Goal: Task Accomplishment & Management: Manage account settings

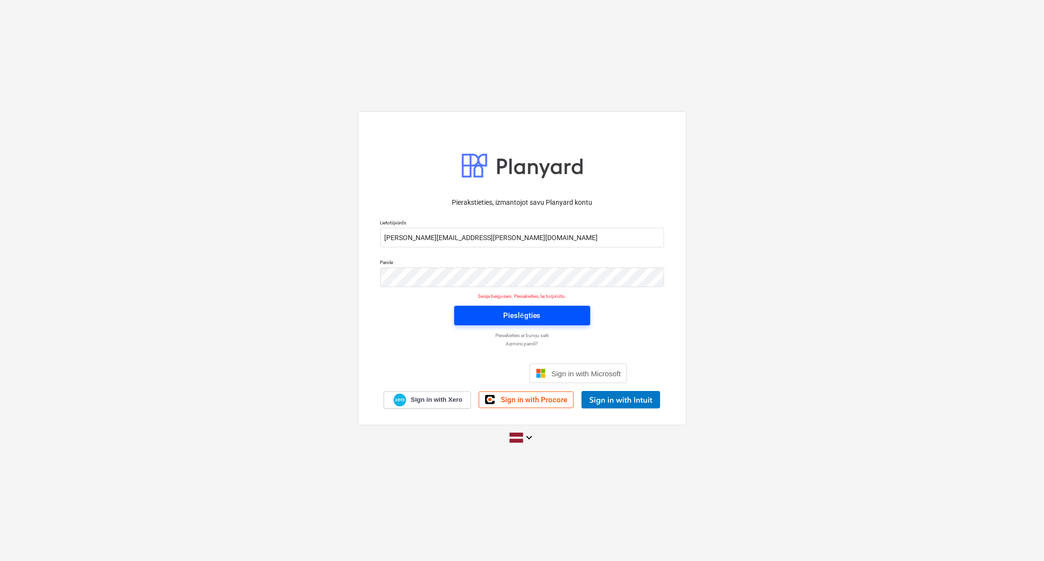
click at [469, 315] on span "Pieslēgties" at bounding box center [522, 315] width 113 height 13
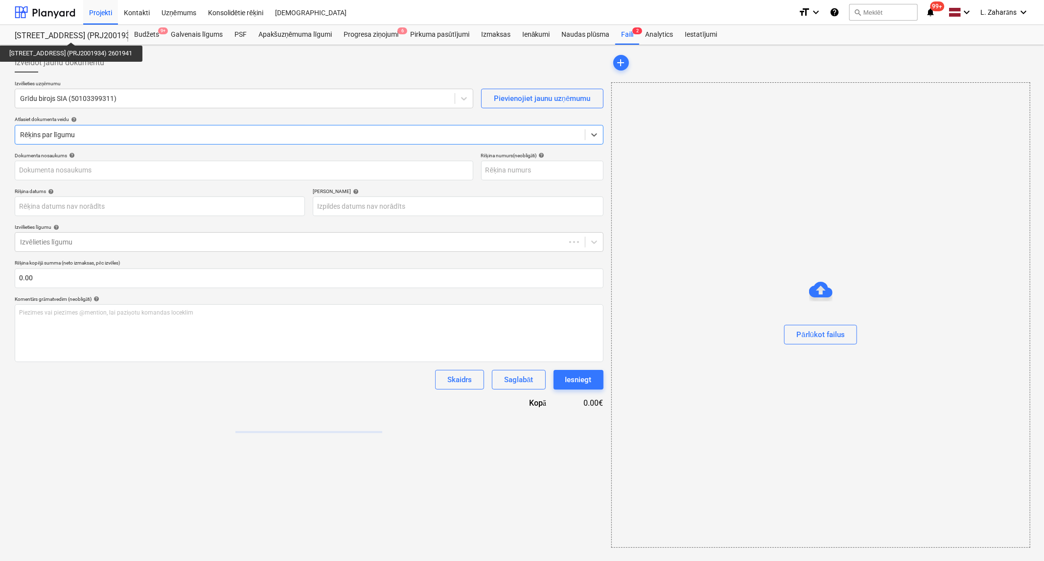
type input "1001"
type input "[DATE]"
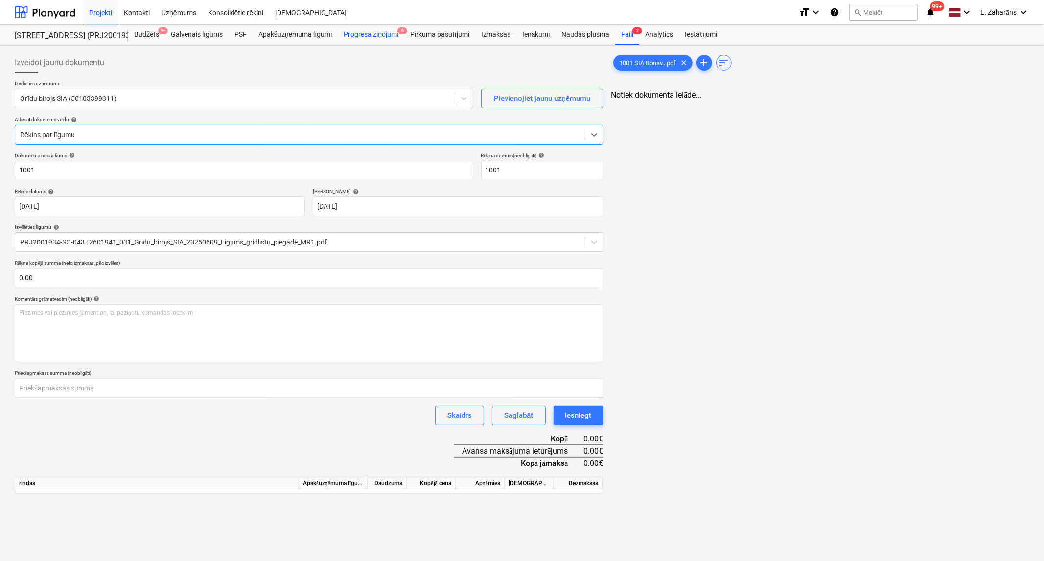
type input "494.04"
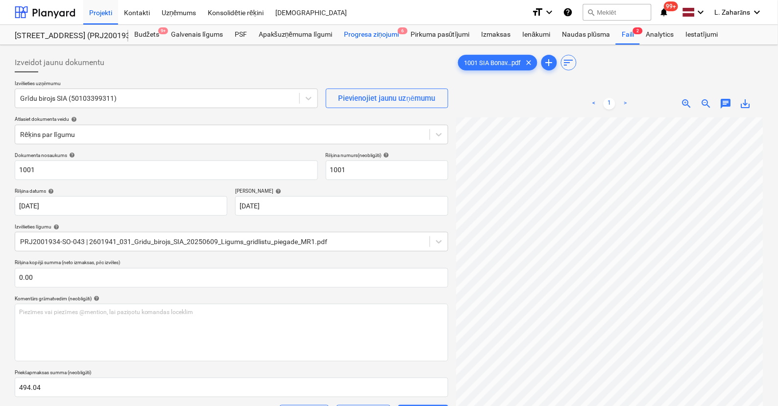
click at [361, 32] on div "Progresa ziņojumi 6" at bounding box center [371, 35] width 67 height 20
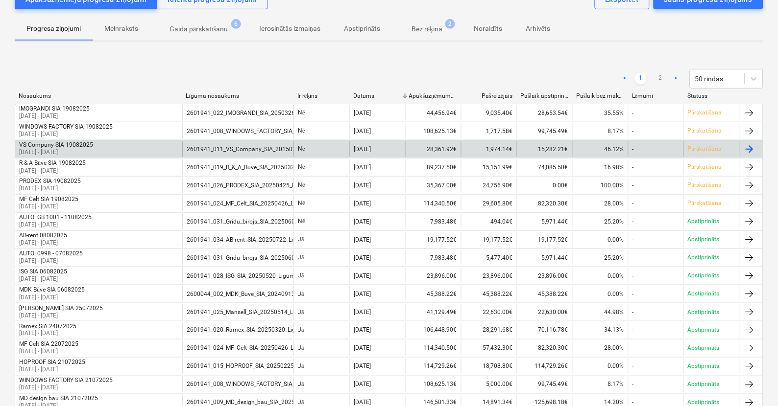
scroll to position [54, 0]
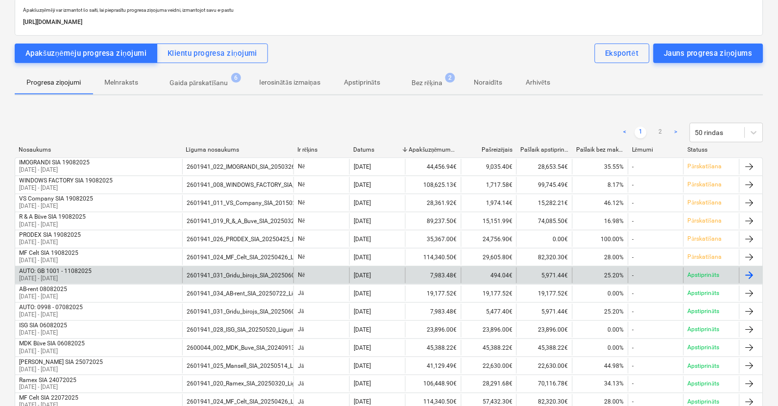
click at [134, 272] on div "AUTO: GB 1001 - 11082025 [DATE] - [DATE]" at bounding box center [98, 276] width 167 height 16
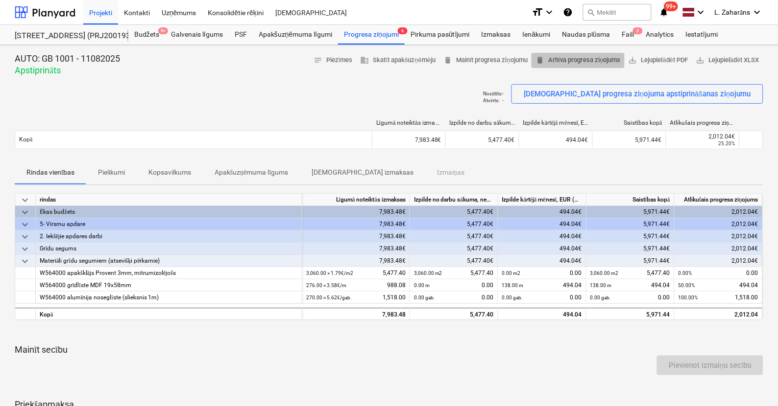
click at [548, 61] on span "delete Arhīva progresa ziņojums" at bounding box center [577, 60] width 85 height 11
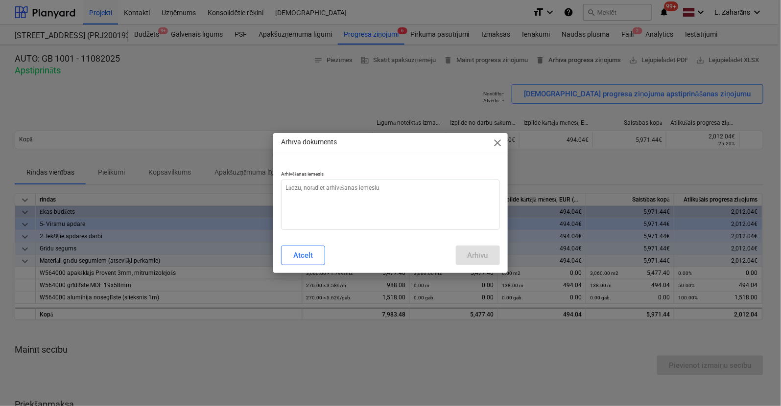
type textarea "x"
click at [398, 218] on textarea at bounding box center [390, 205] width 219 height 50
type textarea "i"
type textarea "x"
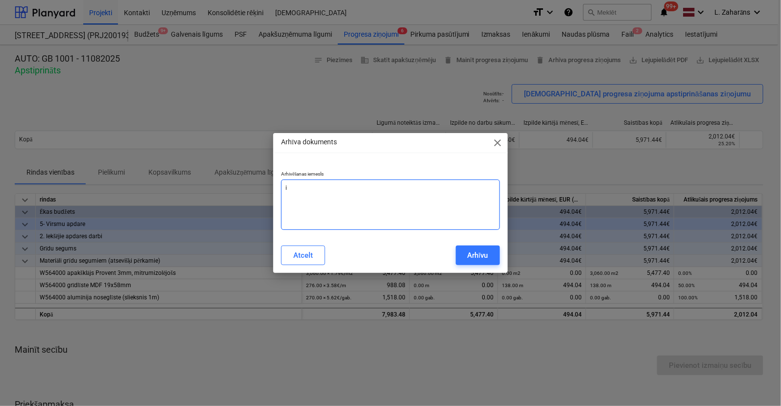
type textarea "iz"
type textarea "x"
type textarea "izd"
type textarea "x"
type textarea "izdz"
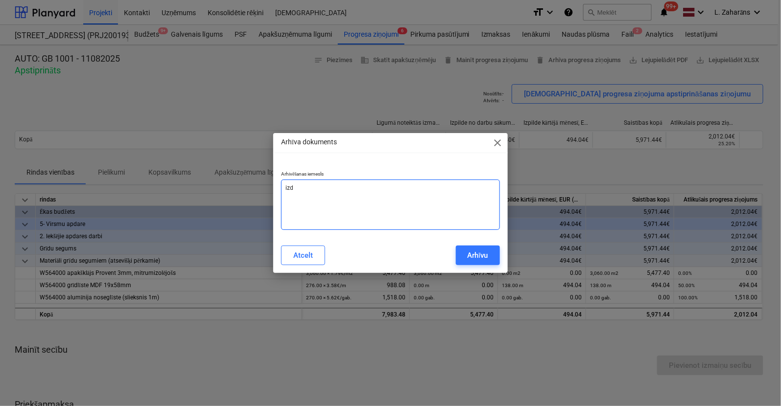
type textarea "x"
type textarea "izdzē"
type textarea "x"
type textarea "izdzēš"
type textarea "x"
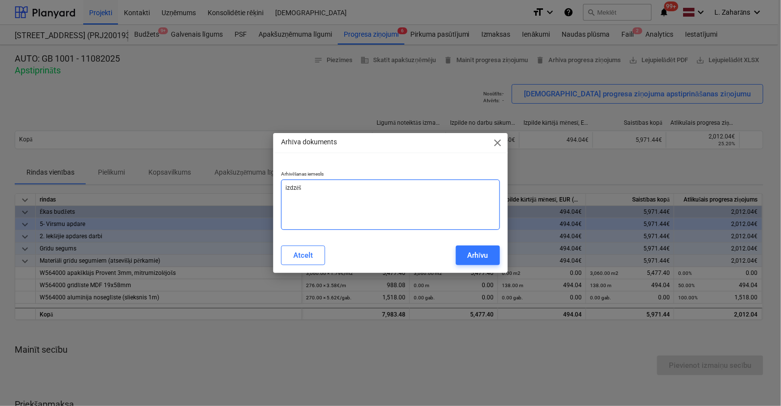
type textarea "izdzēšu"
type textarea "x"
type textarea "izdzēšu,"
type textarea "x"
type textarea "izdzēšu,"
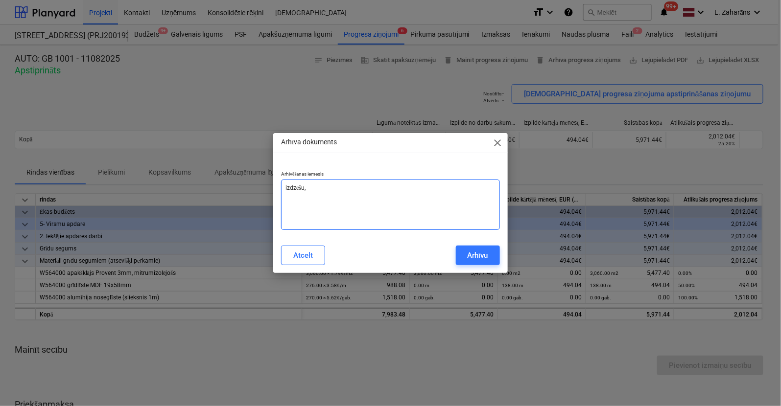
type textarea "x"
type textarea "izdzēšu, l"
type textarea "x"
type textarea "izdzēšu, la"
type textarea "x"
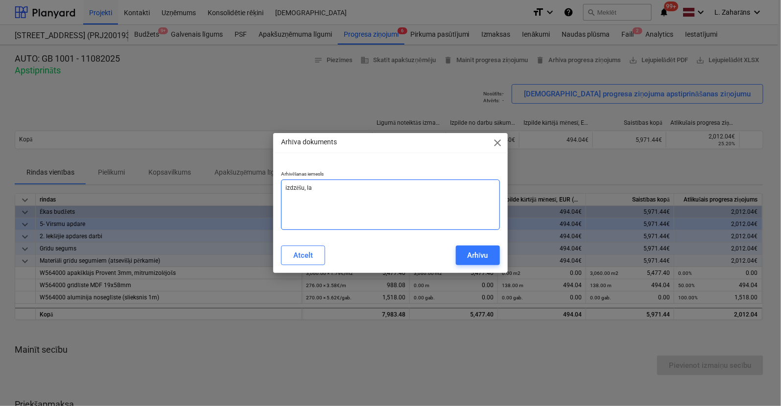
type textarea "izdzēšu, lai"
type textarea "x"
type textarea "izdzēšu, lai"
type textarea "x"
type textarea "izdzēšu, lai s"
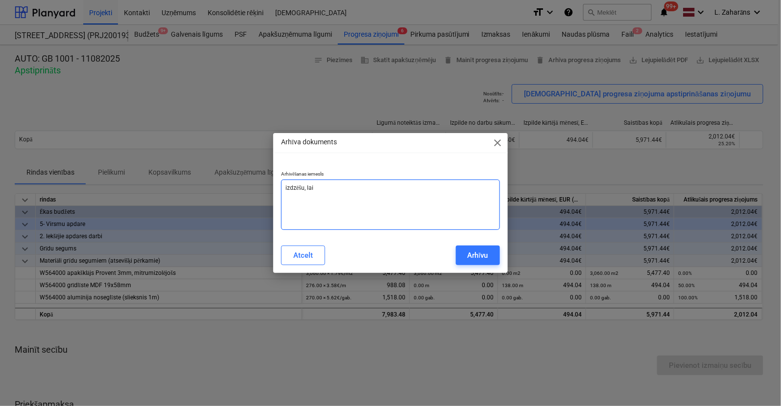
type textarea "x"
type textarea "izdzēšu, lai sa"
type textarea "x"
type textarea "izdzēšu, lai sap"
type textarea "x"
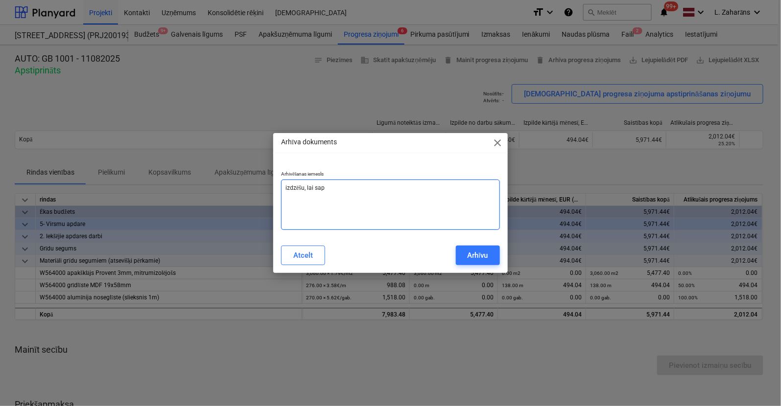
type textarea "izdzēšu, lai sapr"
type textarea "x"
type textarea "izdzēšu, lai sapra"
type textarea "x"
type textarea "izdzēšu, lai sapras"
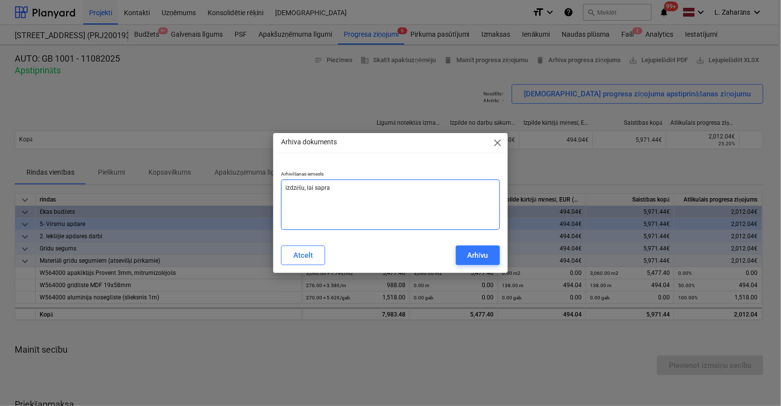
type textarea "x"
type textarea "izdzēšu, lai saprast"
type textarea "x"
type textarea "izdzēšu, lai saprastu"
type textarea "x"
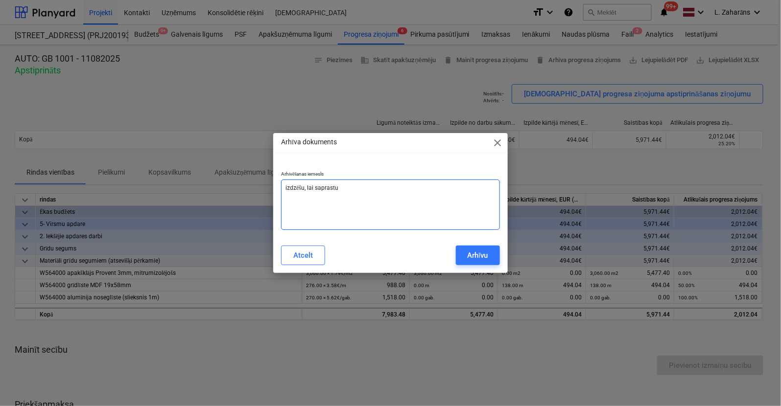
type textarea "izdzēšu, lai saprastu"
type textarea "x"
type textarea "izdzēšu, lai saprastu k"
type textarea "x"
type textarea "izdzēšu, lai saprastu kā"
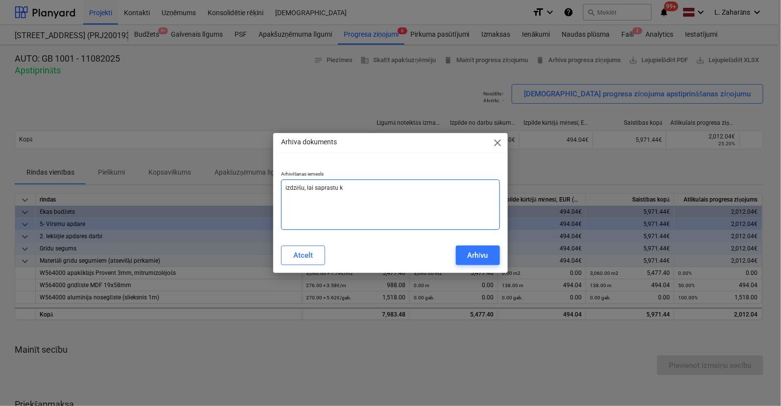
type textarea "x"
type textarea "izdzēšu, lai saprastu kāp"
type textarea "x"
type textarea "izdzēšu, lai saprastu kāpē"
type textarea "x"
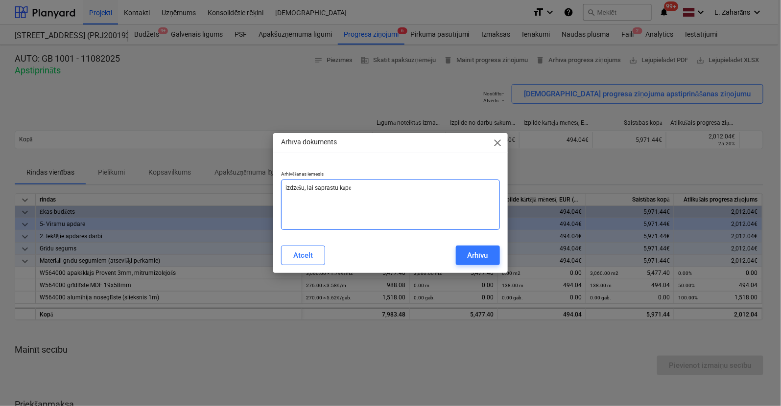
type textarea "izdzēšu, lai saprastu kāpēc"
type textarea "x"
type textarea "izdzēšu, lai saprastu kāpēc"
type textarea "x"
type textarea "izdzēšu, lai saprastu kāpēc a"
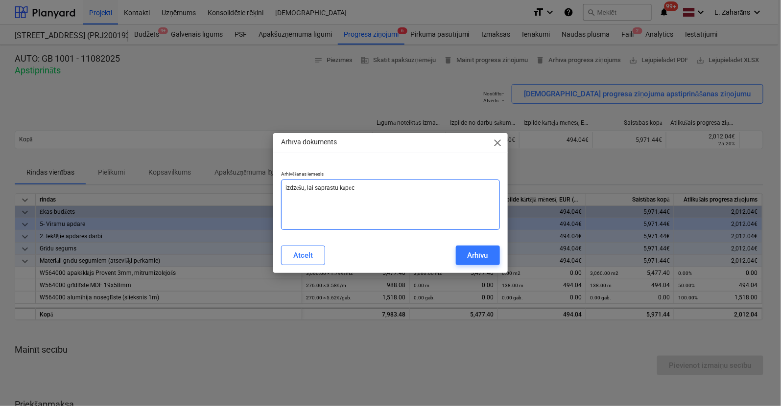
type textarea "x"
type textarea "izdzēšu, lai saprastu kāpēc av"
type textarea "x"
type textarea "izdzēšu, lai saprastu kāpēc ava"
type textarea "x"
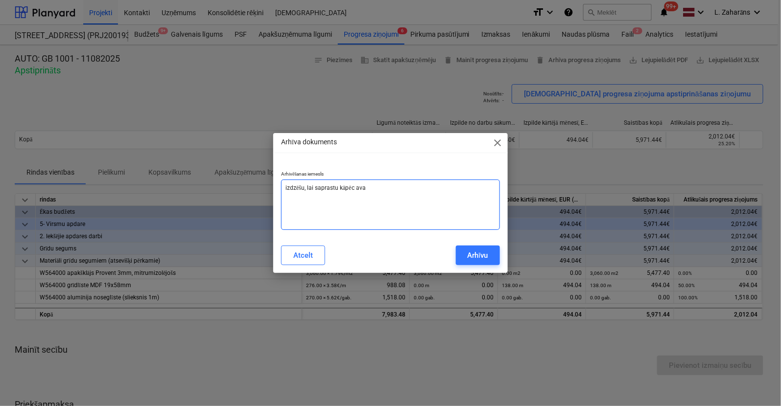
type textarea "izdzēšu, lai saprastu kāpēc avan"
type textarea "x"
type textarea "izdzēšu, lai saprastu kāpēc avans"
type textarea "x"
type textarea "izdzēšu, lai saprastu kāpēc avansu"
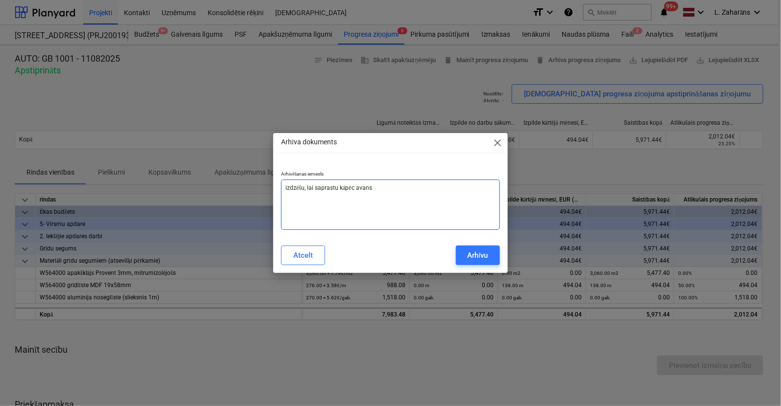
type textarea "x"
type textarea "izdzēšu, lai saprastu kāpēc avansu"
type textarea "x"
type textarea "izdzēšu, lai saprastu kāpēc avansu n"
type textarea "x"
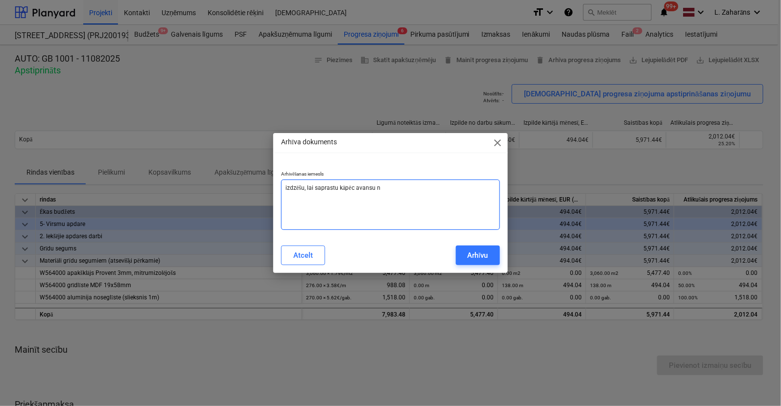
type textarea "izdzēšu, lai saprastu kāpēc avansu ne"
type textarea "x"
type textarea "izdzēšu, lai saprastu kāpēc avansu necv"
type textarea "x"
type textarea "izdzēšu, lai saprastu kāpēc avansu necva"
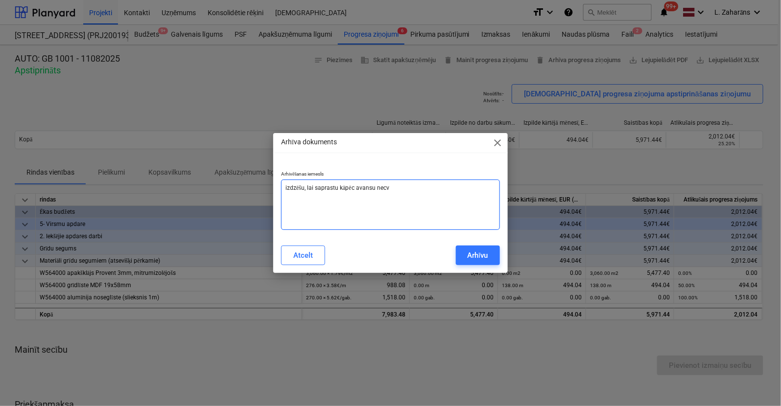
type textarea "x"
type textarea "izdzēšu, lai saprastu kāpēc avansu necvar"
type textarea "x"
type textarea "izdzēšu, lai saprastu kāpēc avansu necvar"
type textarea "x"
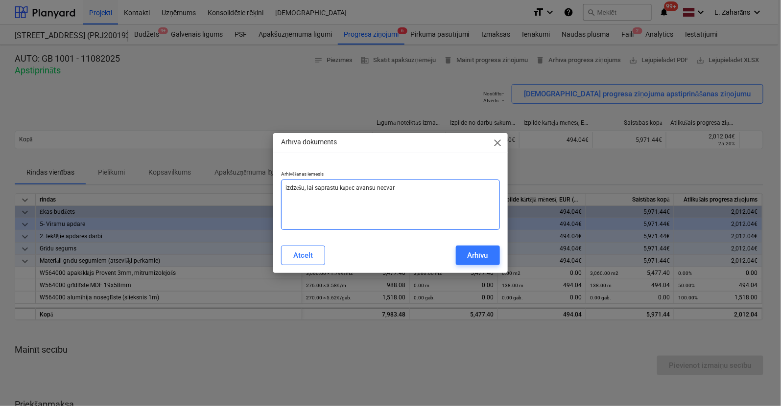
type textarea "izdzēšu, lai saprastu kāpēc avansu necvar a"
type textarea "x"
type textarea "izdzēšu, lai saprastu kāpēc avansu necvar ap"
type textarea "x"
type textarea "izdzēšu, lai saprastu kāpēc avansu necvar aps"
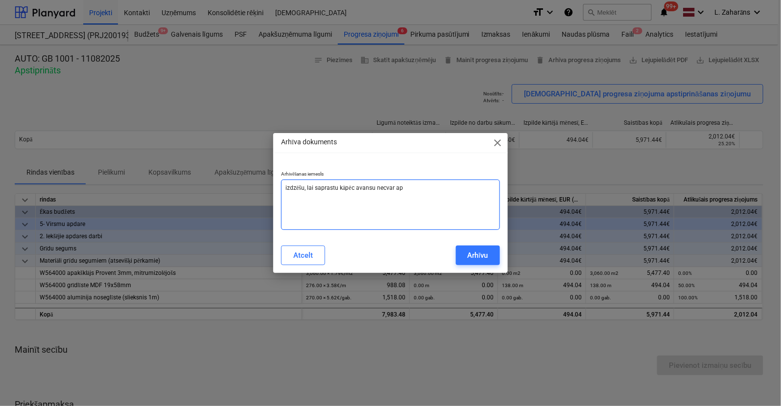
type textarea "x"
type textarea "izdzēšu, lai saprastu kāpēc avansu necvar apst"
type textarea "x"
type textarea "izdzēšu, lai saprastu kāpēc avansu necvar apsti"
type textarea "x"
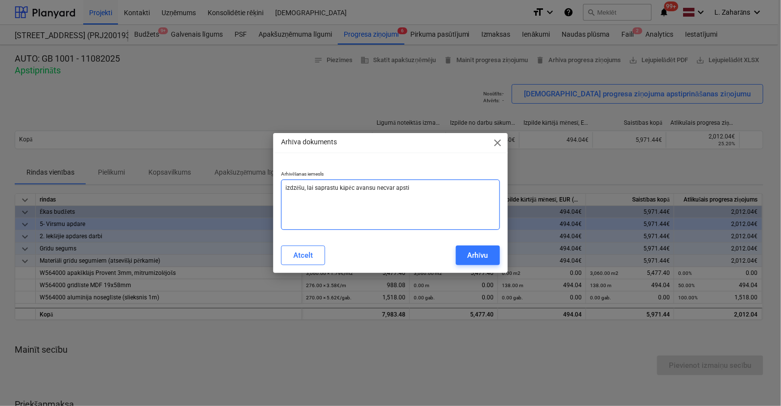
type textarea "izdzēšu, lai saprastu kāpēc avansu necvar apstip"
type textarea "x"
type textarea "izdzēšu, lai saprastu kāpēc avansu necvar apstipr"
type textarea "x"
type textarea "izdzēšu, lai saprastu kāpēc avansu necvar apstipri"
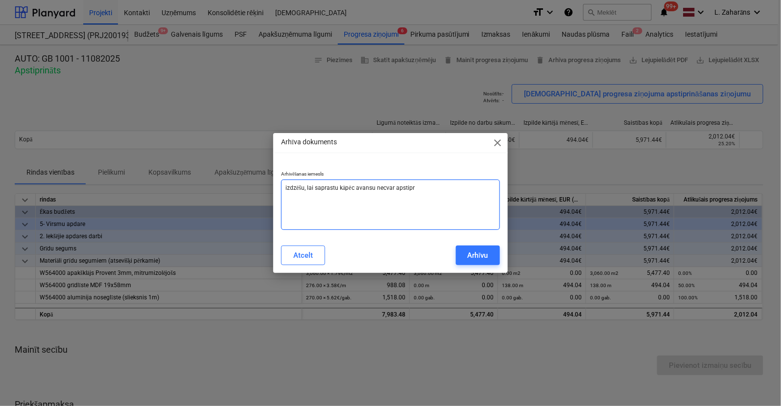
type textarea "x"
type textarea "izdzēšu, lai saprastu kāpēc avansu necvar apstiprin"
type textarea "x"
type textarea "izdzēšu, lai saprastu kāpēc avansu necvar apstiprinā"
type textarea "x"
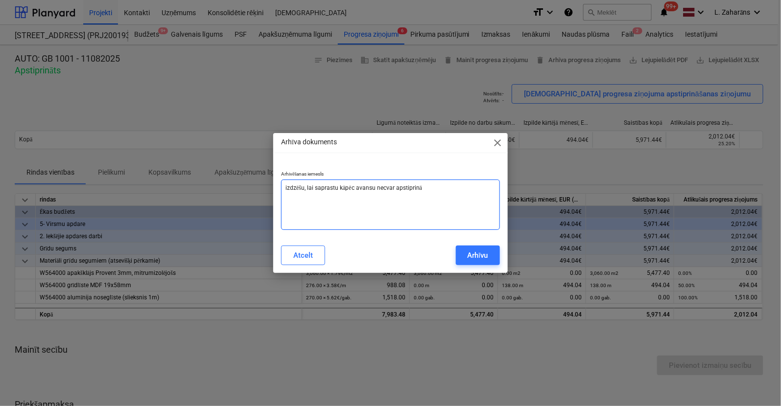
type textarea "izdzēšu, lai saprastu kāpēc avansu necvar apstiprināt"
type textarea "x"
click at [384, 189] on textarea "izdzēšu, lai saprastu kāpēc avansu necvar apstiprināt" at bounding box center [390, 205] width 219 height 50
type textarea "izdzēšu, lai saprastu kāpēc avansu nevar apstiprināt"
type textarea "x"
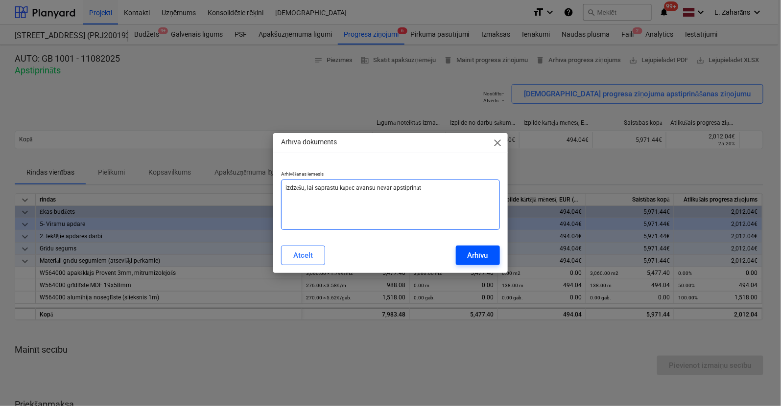
type textarea "izdzēšu, lai saprastu kāpēc avansu nevar apstiprināt"
click at [470, 255] on div "Arhīvu" at bounding box center [478, 255] width 21 height 13
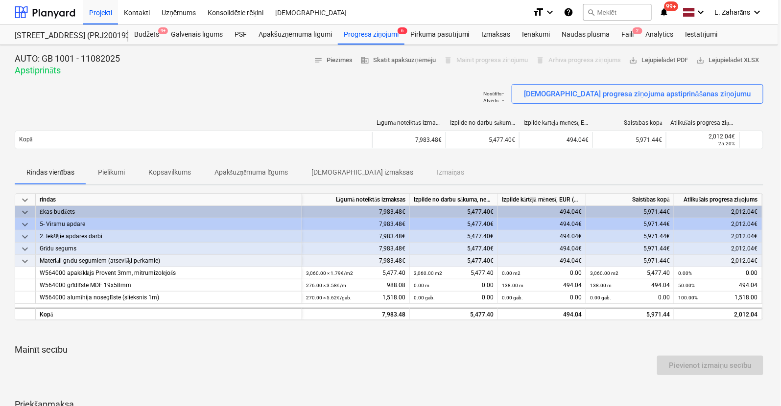
type textarea "x"
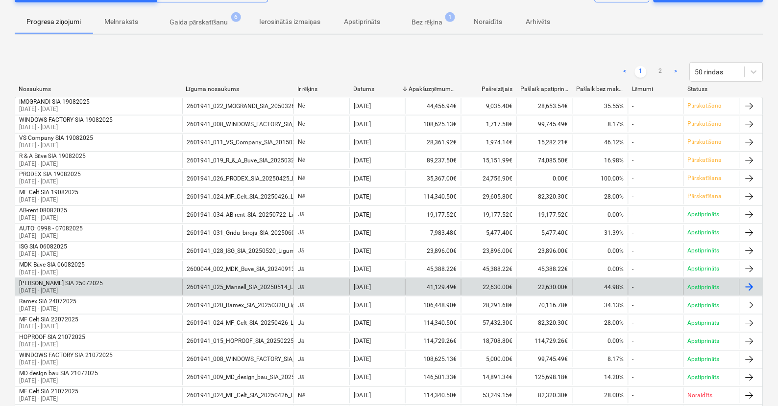
scroll to position [54, 0]
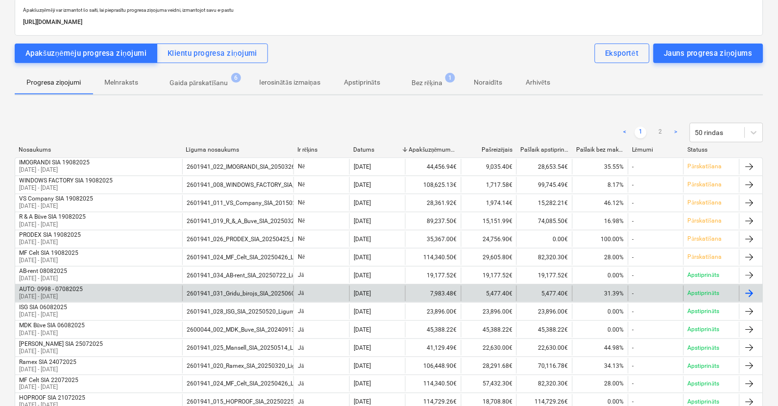
click at [44, 290] on div "AUTO: 0998 - 07082025" at bounding box center [51, 289] width 64 height 7
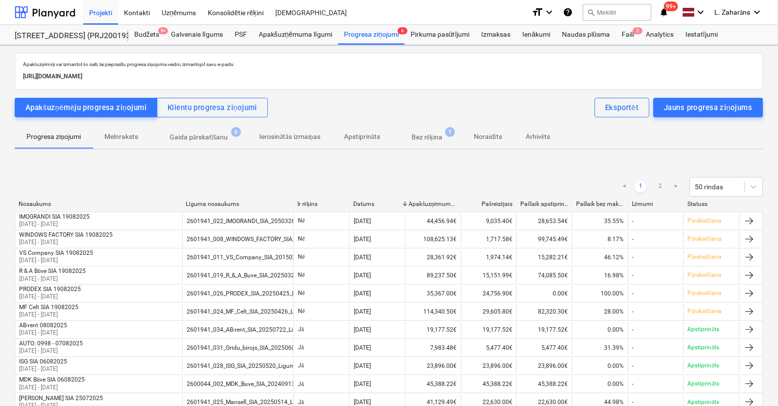
scroll to position [54, 0]
